Goal: Transaction & Acquisition: Purchase product/service

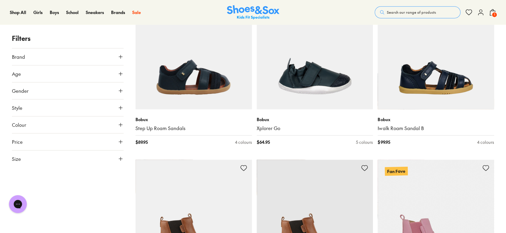
click at [424, 12] on span "Search our range of products" at bounding box center [411, 12] width 49 height 5
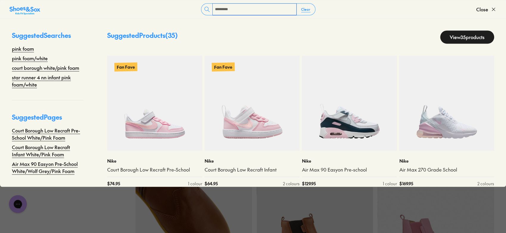
type input "*********"
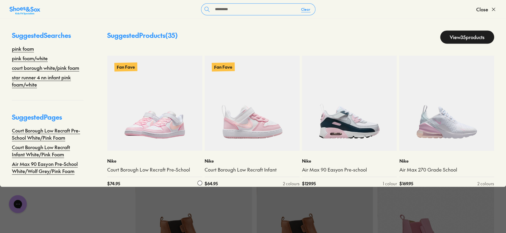
click at [159, 118] on img at bounding box center [154, 102] width 95 height 95
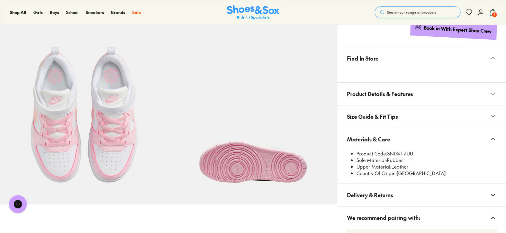
select select "*"
